Goal: Transaction & Acquisition: Purchase product/service

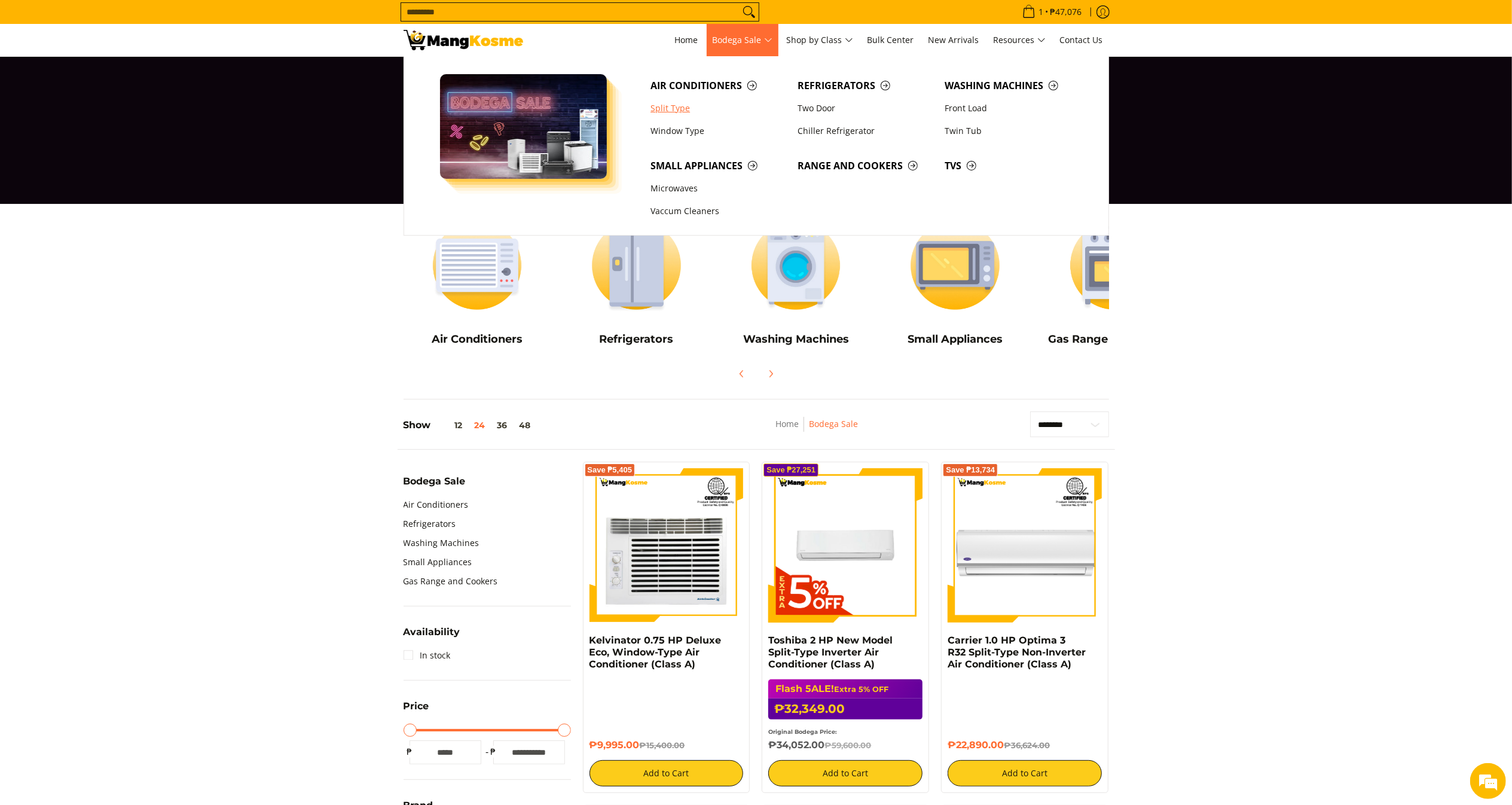
click at [689, 102] on link "Split Type" at bounding box center [718, 108] width 147 height 23
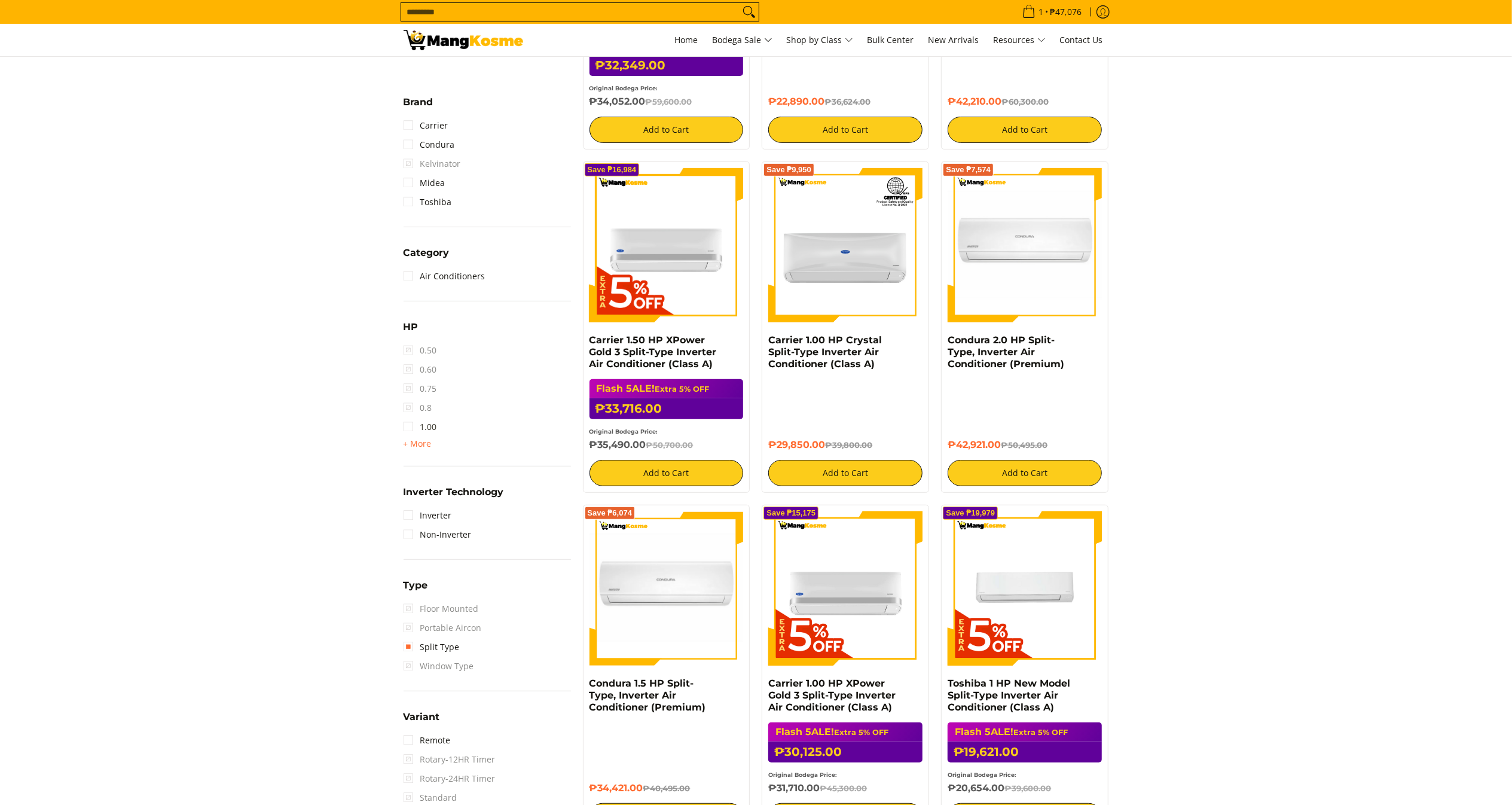
click at [427, 428] on link "1.00" at bounding box center [421, 427] width 34 height 19
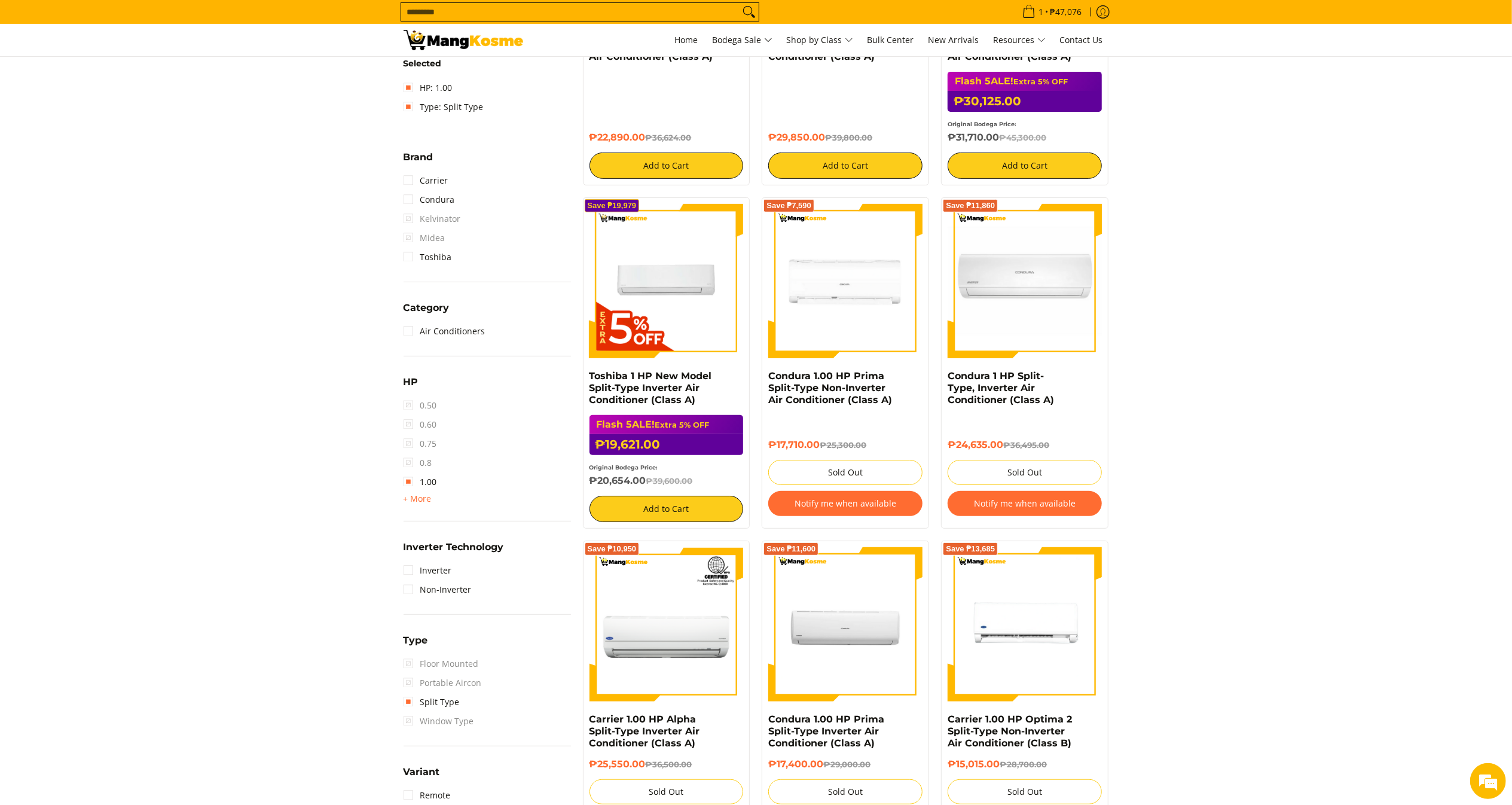
scroll to position [413, 0]
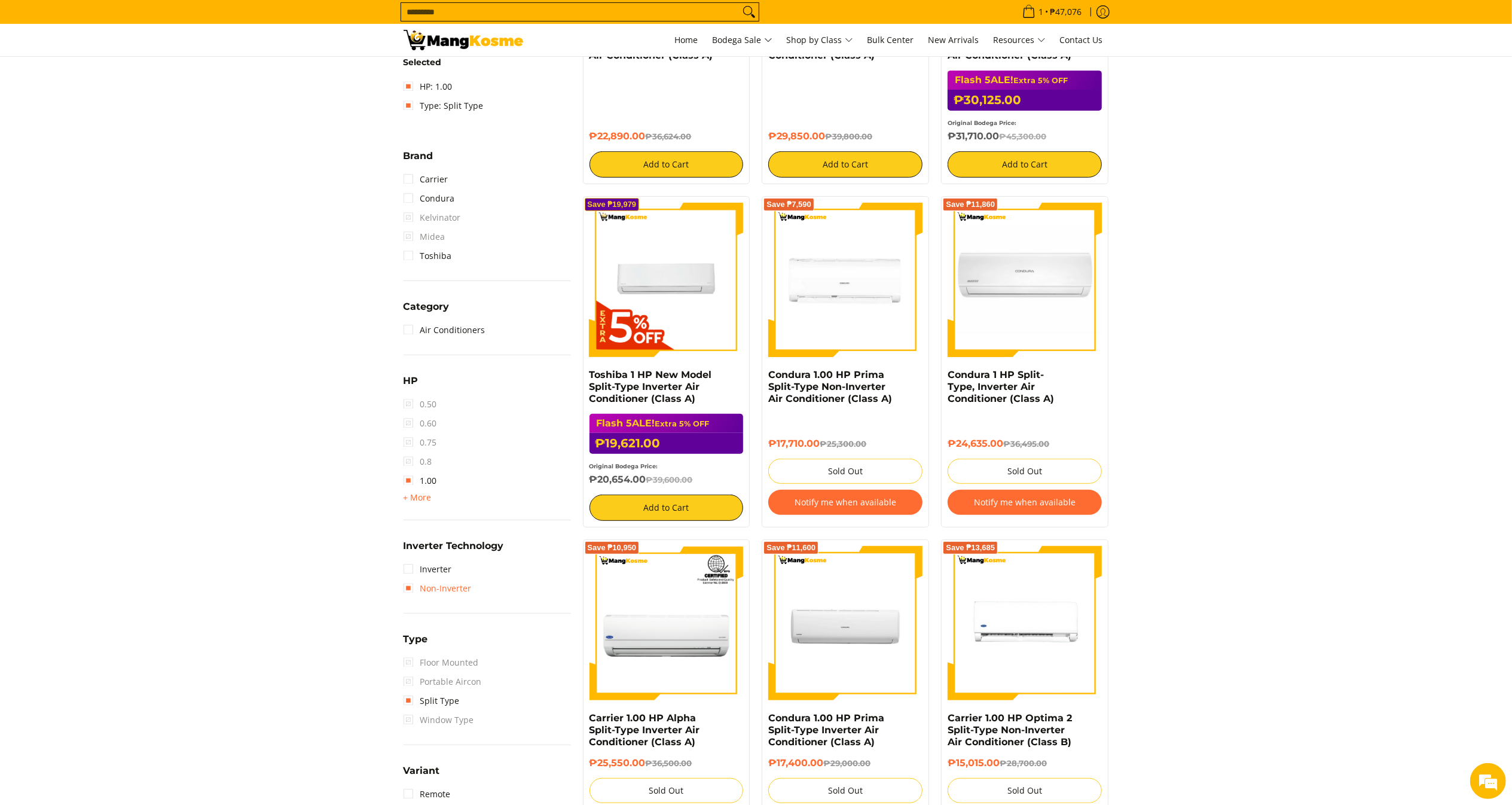
click at [452, 585] on link "Non-Inverter" at bounding box center [437, 588] width 68 height 19
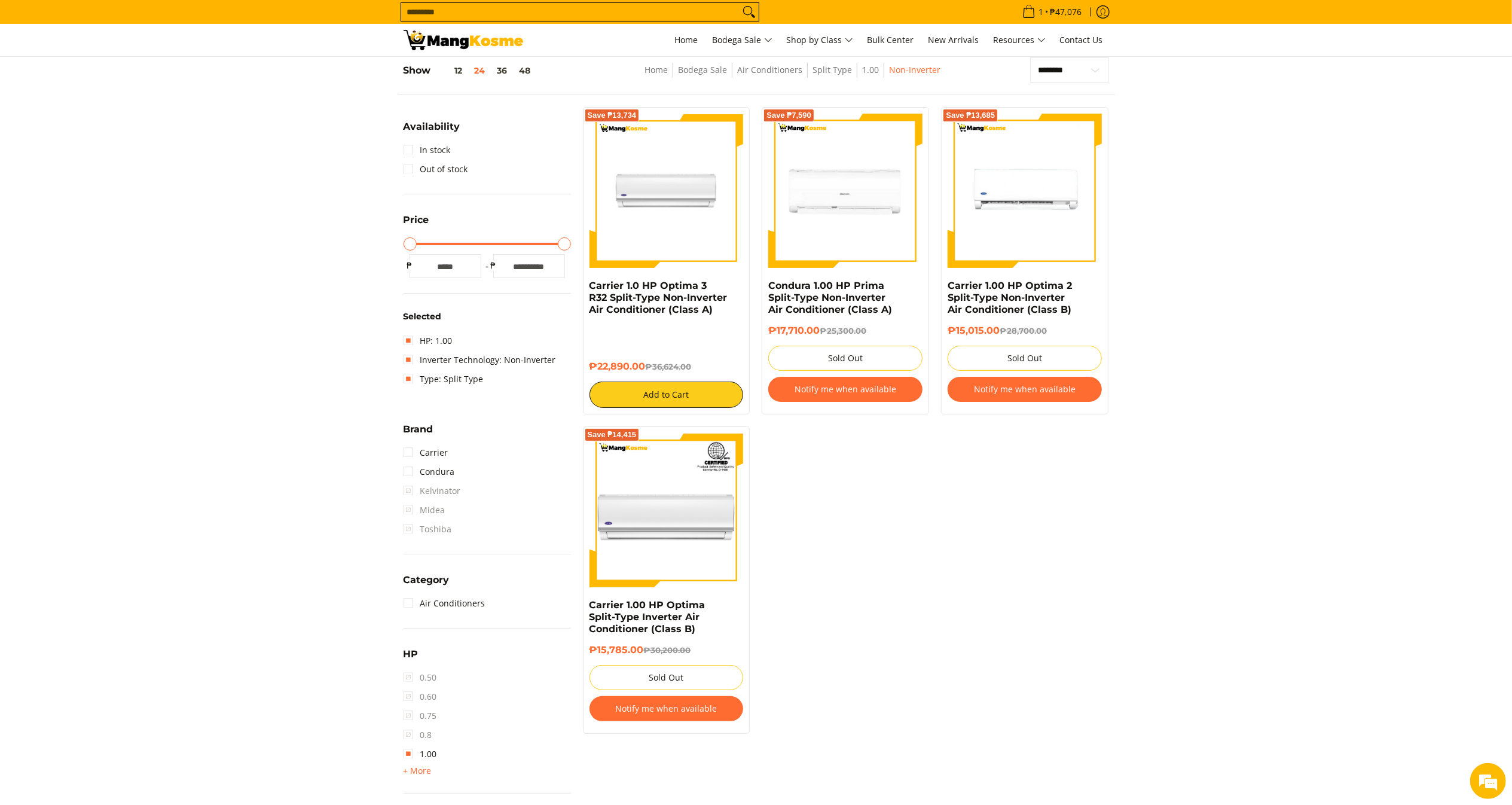
click at [670, 214] on img at bounding box center [666, 190] width 154 height 154
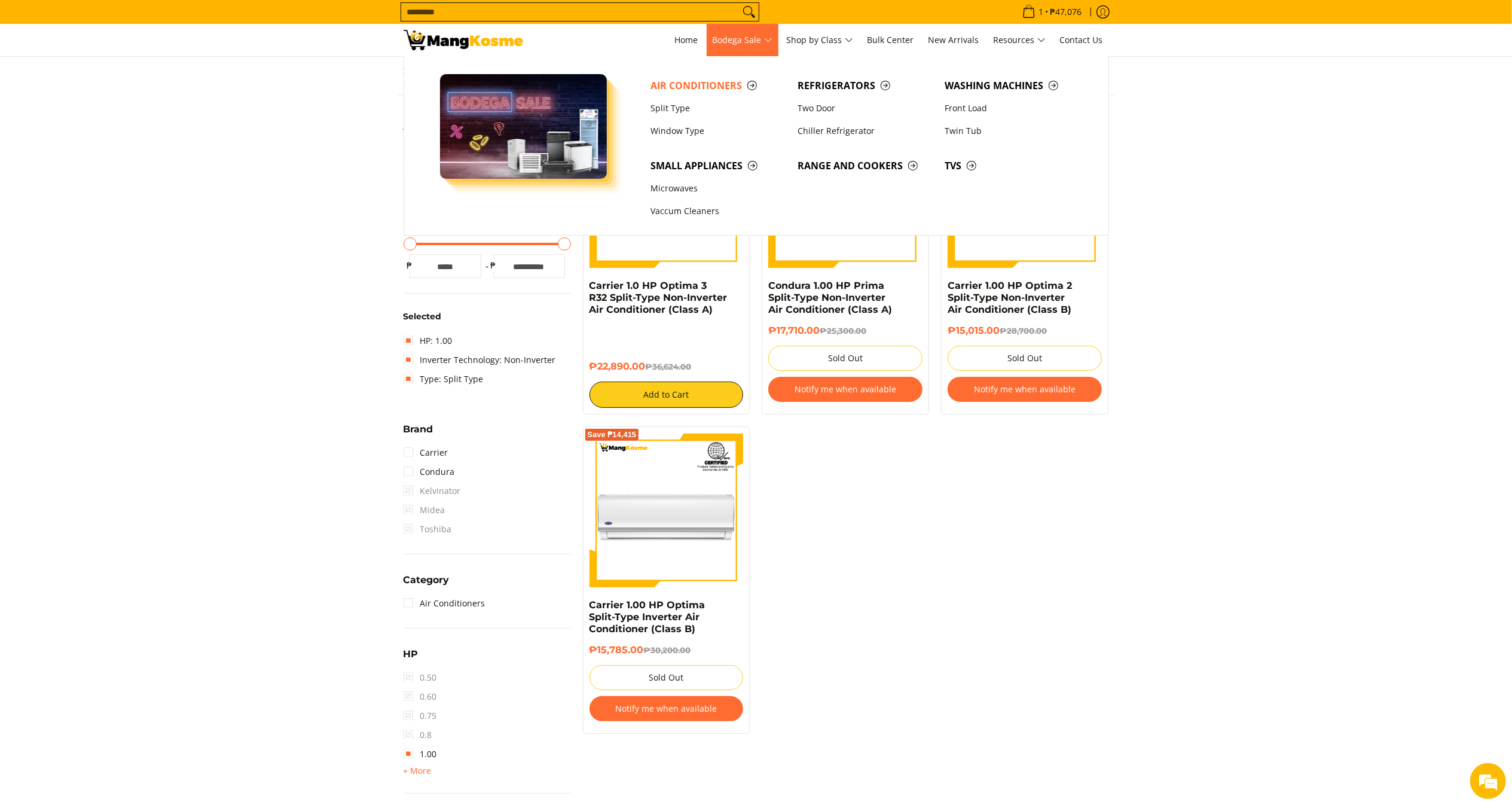
click at [735, 42] on span "Bodega Sale" at bounding box center [742, 41] width 60 height 15
